Goal: Transaction & Acquisition: Purchase product/service

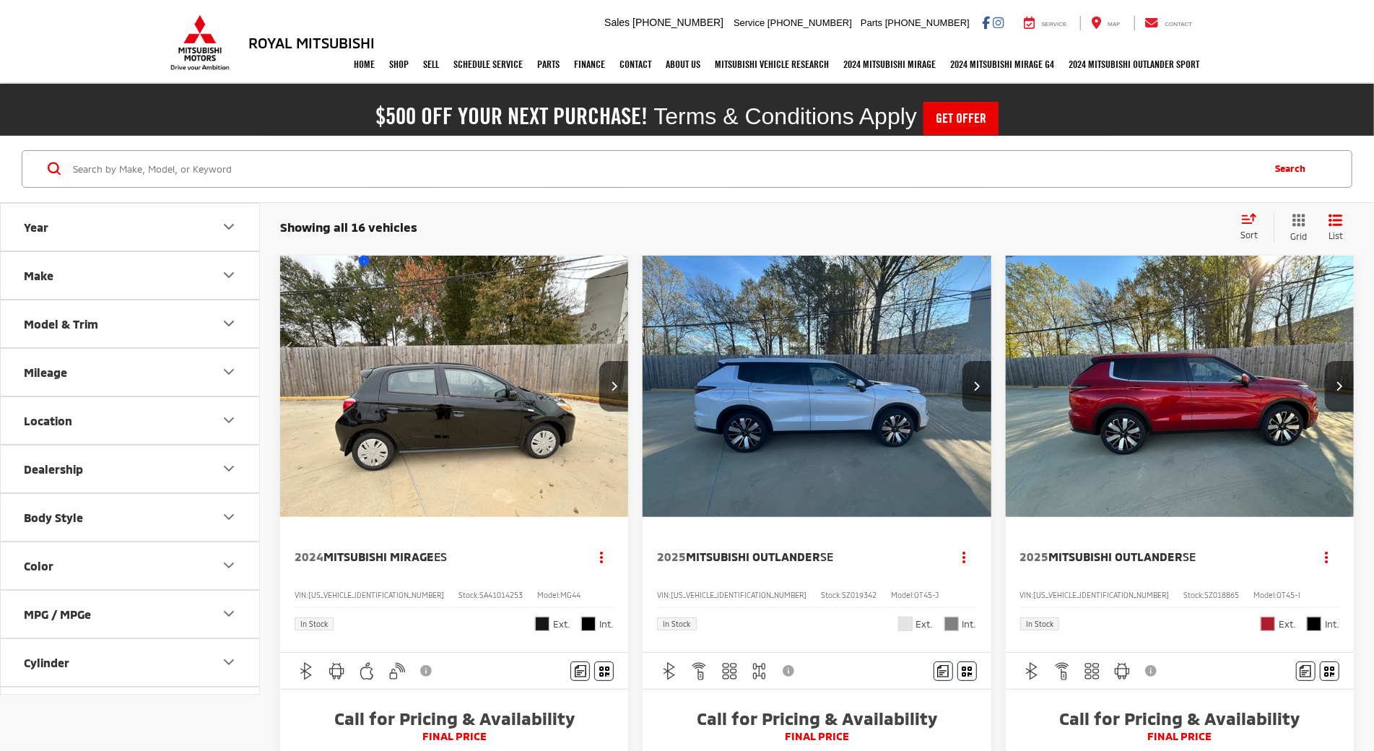
click at [364, 261] on img "2024 Mitsubishi Mirage ES 0" at bounding box center [454, 387] width 350 height 263
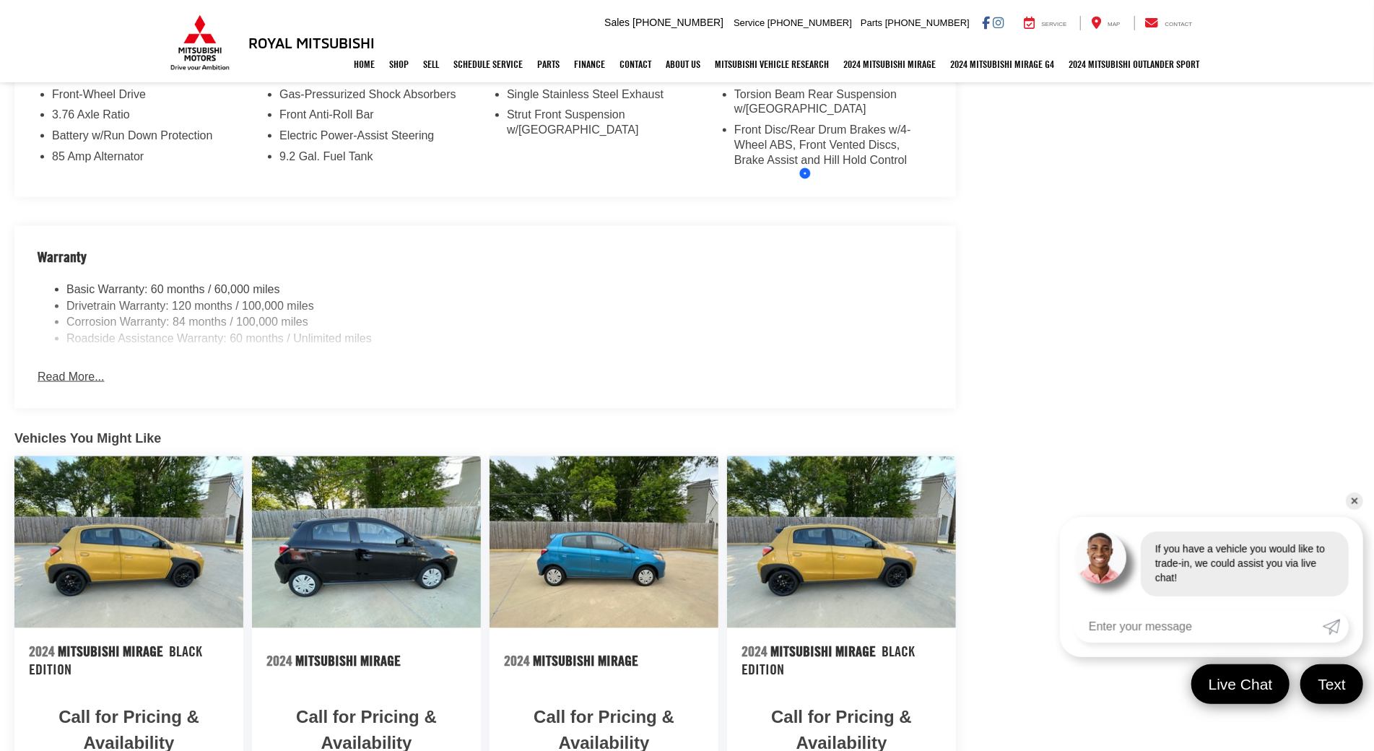
scroll to position [1587, 0]
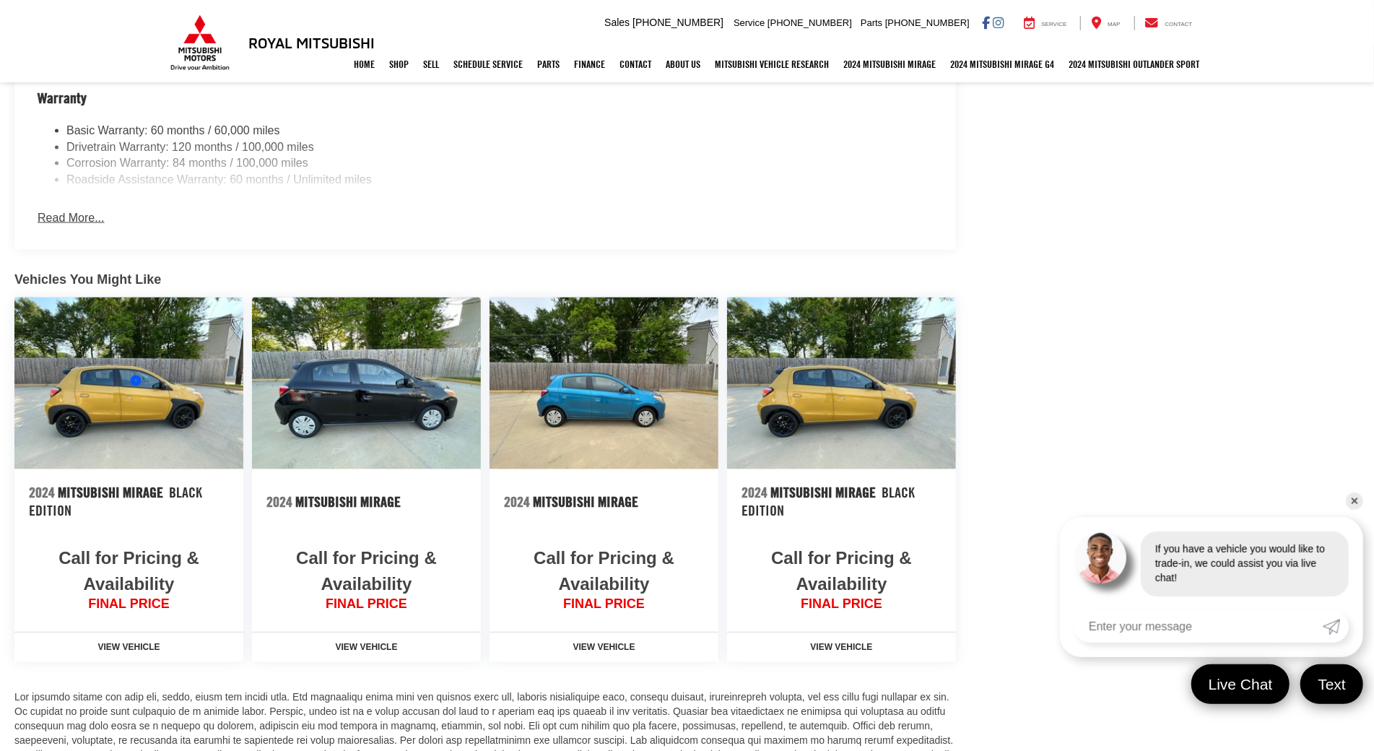
click at [136, 380] on img at bounding box center [128, 383] width 229 height 172
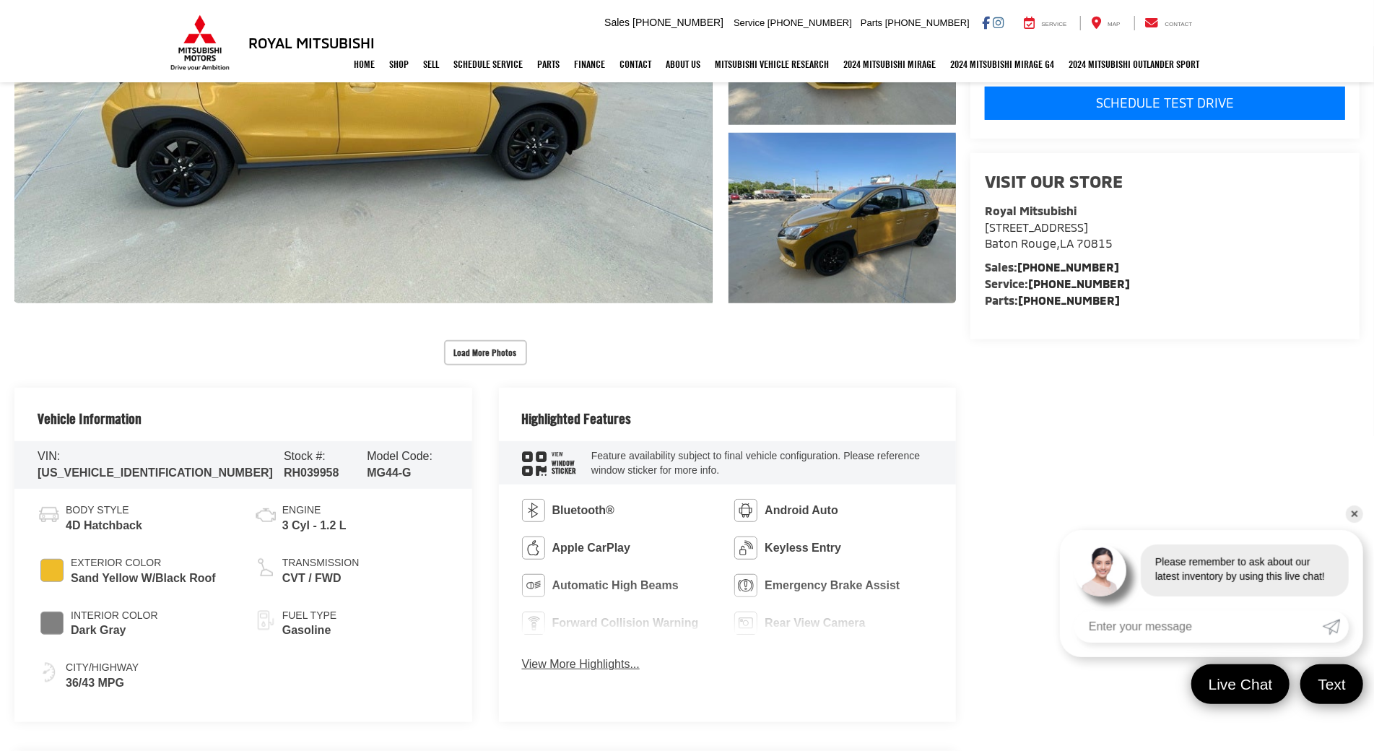
scroll to position [429, 0]
